Goal: Navigation & Orientation: Find specific page/section

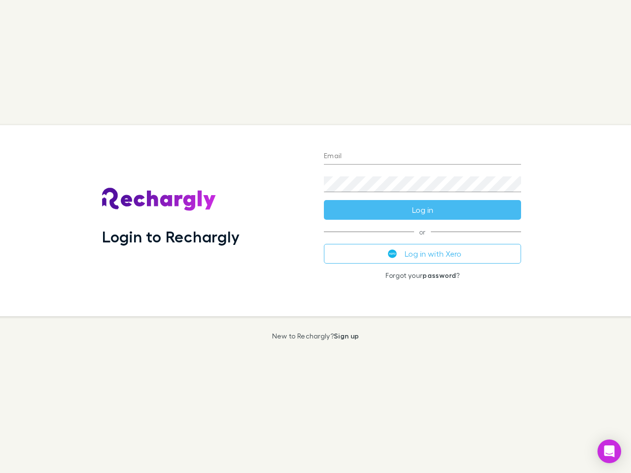
click at [316, 237] on div "Login to Rechargly" at bounding box center [205, 220] width 222 height 191
click at [423, 157] on input "Email" at bounding box center [422, 157] width 197 height 16
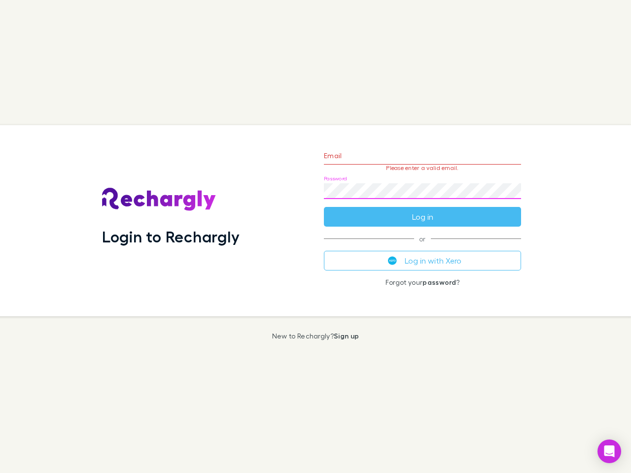
click at [423, 210] on form "Email Please enter a valid email. Password Log in" at bounding box center [422, 184] width 197 height 86
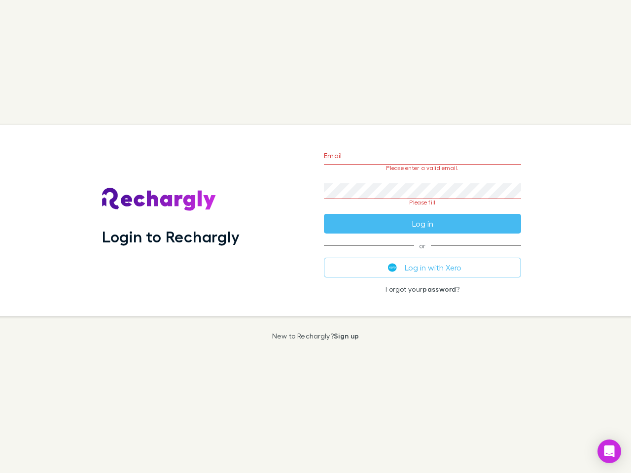
click at [423, 254] on div "Email Please enter a valid email. Password Please fill Log in or Log in with Xe…" at bounding box center [422, 220] width 213 height 191
click at [610, 452] on icon "Open Intercom Messenger" at bounding box center [610, 452] width 10 height 12
